Goal: Find specific page/section: Find specific page/section

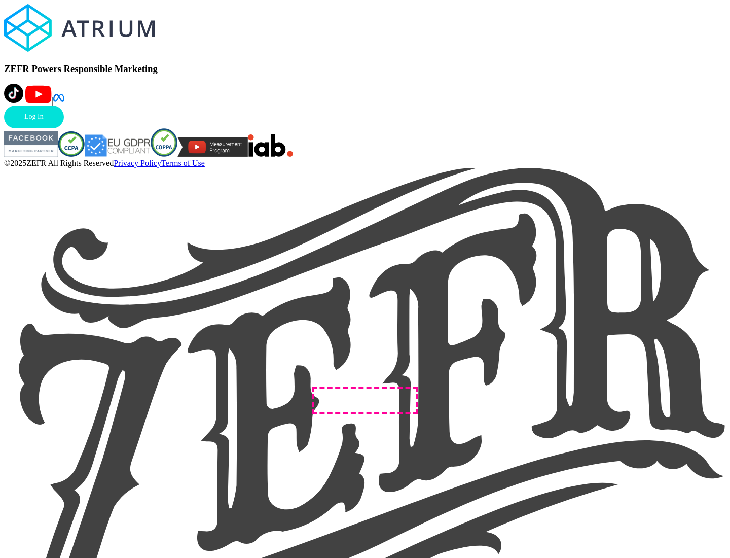
click at [64, 128] on link "Log In" at bounding box center [34, 116] width 60 height 23
